Goal: Information Seeking & Learning: Understand process/instructions

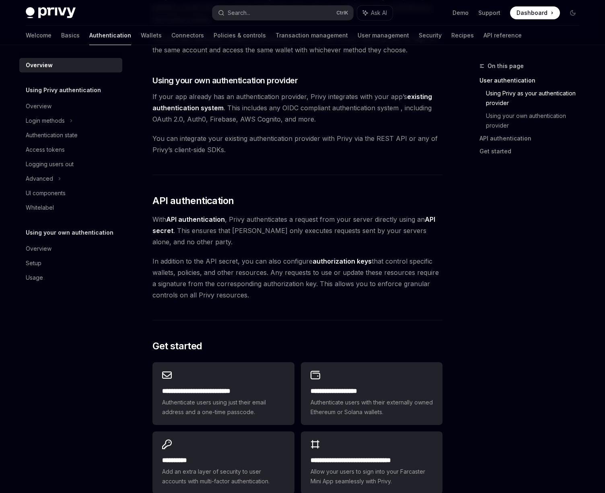
scroll to position [434, 0]
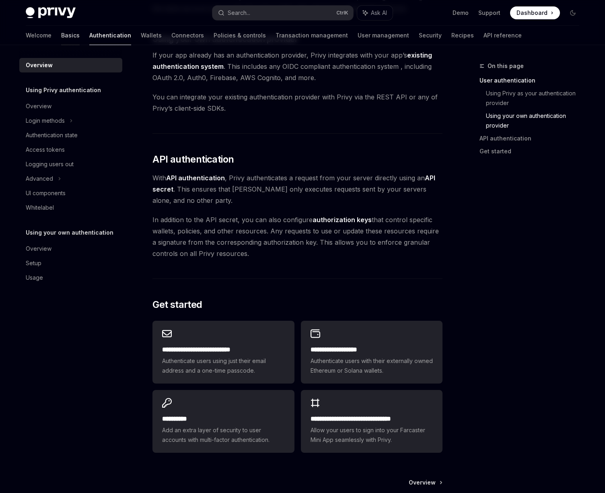
click at [61, 37] on link "Basics" at bounding box center [70, 35] width 19 height 19
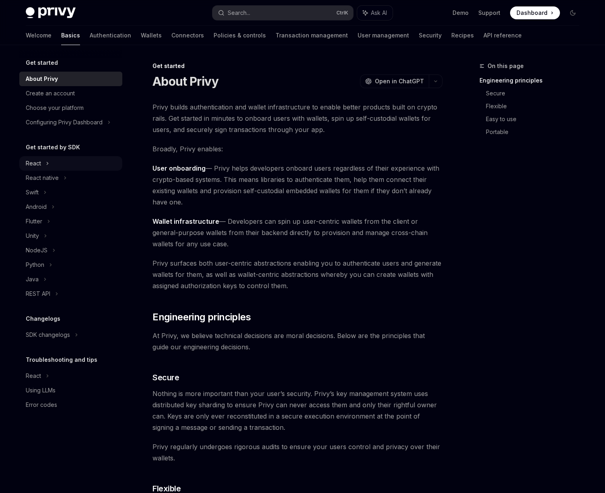
click at [43, 165] on div "React" at bounding box center [70, 163] width 103 height 14
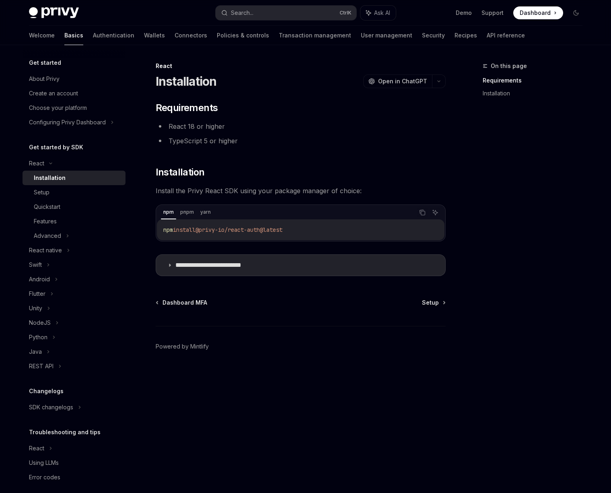
drag, startPoint x: 314, startPoint y: 231, endPoint x: 204, endPoint y: 228, distance: 109.8
click at [204, 228] on code "npm install @privy-io/react-auth@latest" at bounding box center [300, 230] width 275 height 10
copy span "@privy-io/react-auth@latest"
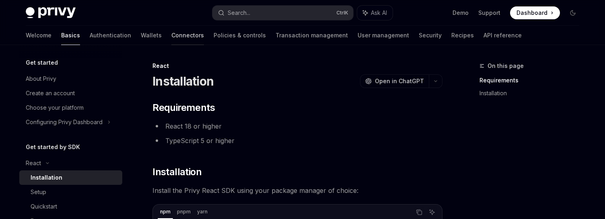
click at [171, 36] on link "Connectors" at bounding box center [187, 35] width 33 height 19
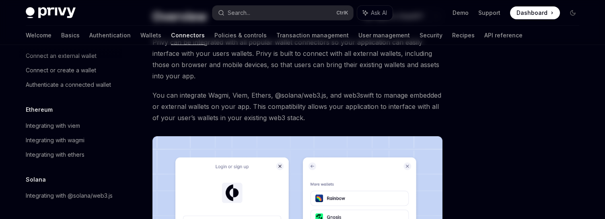
scroll to position [72, 0]
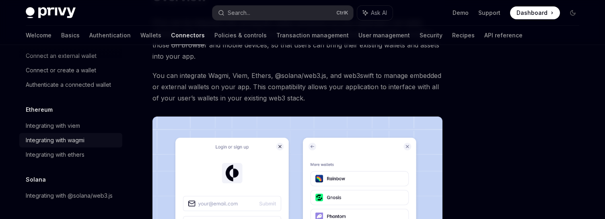
click at [83, 136] on div "Integrating with wagmi" at bounding box center [55, 141] width 59 height 10
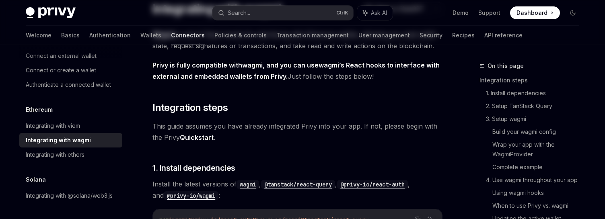
type textarea "*"
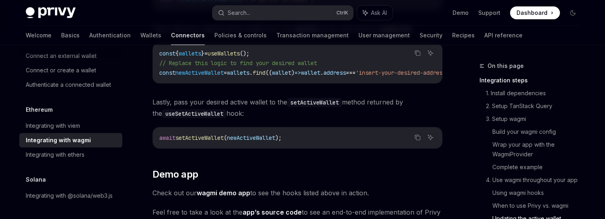
scroll to position [2445, 0]
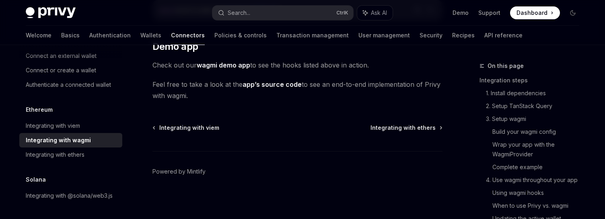
drag, startPoint x: 175, startPoint y: 87, endPoint x: 268, endPoint y: 93, distance: 93.9
click at [268, 93] on span "Feel free to take a look at the app’s source code to see an end-to-end implemen…" at bounding box center [297, 90] width 290 height 23
click at [272, 81] on link "app’s source code" at bounding box center [272, 84] width 59 height 8
